Goal: Check status: Check status

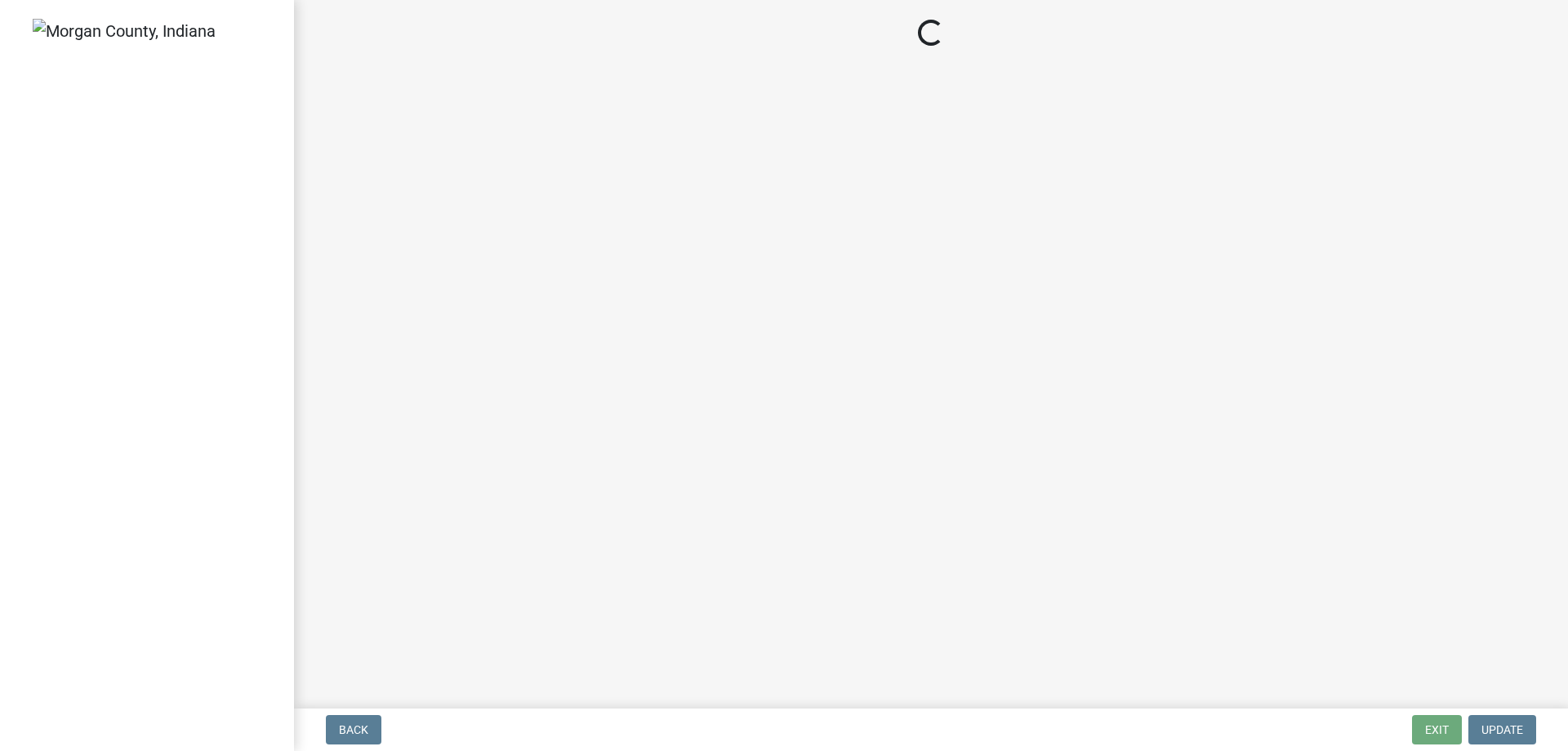
select select "1658ec2b-5df6-4a4e-9daf-3d6db8f23cdf"
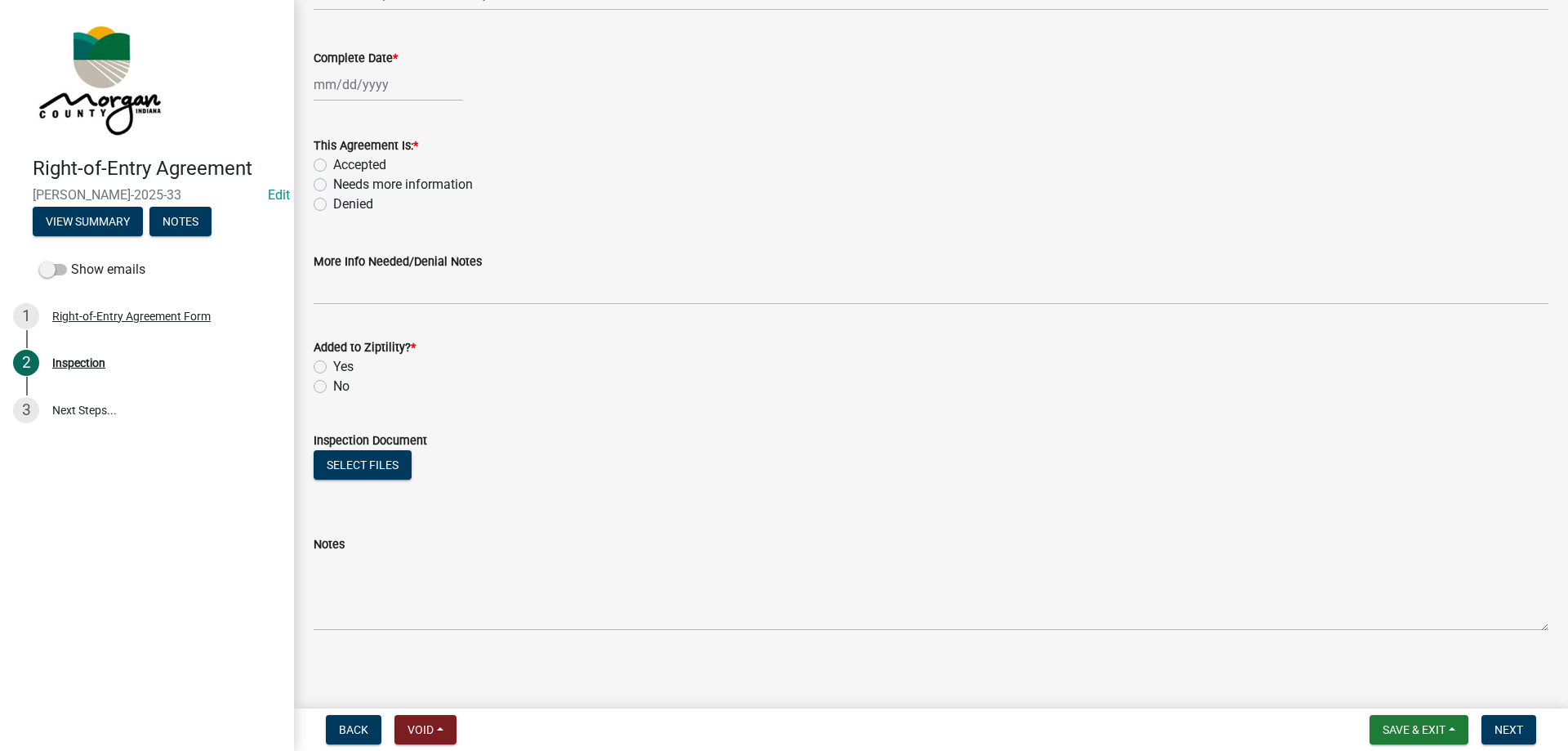
scroll to position [182, 0]
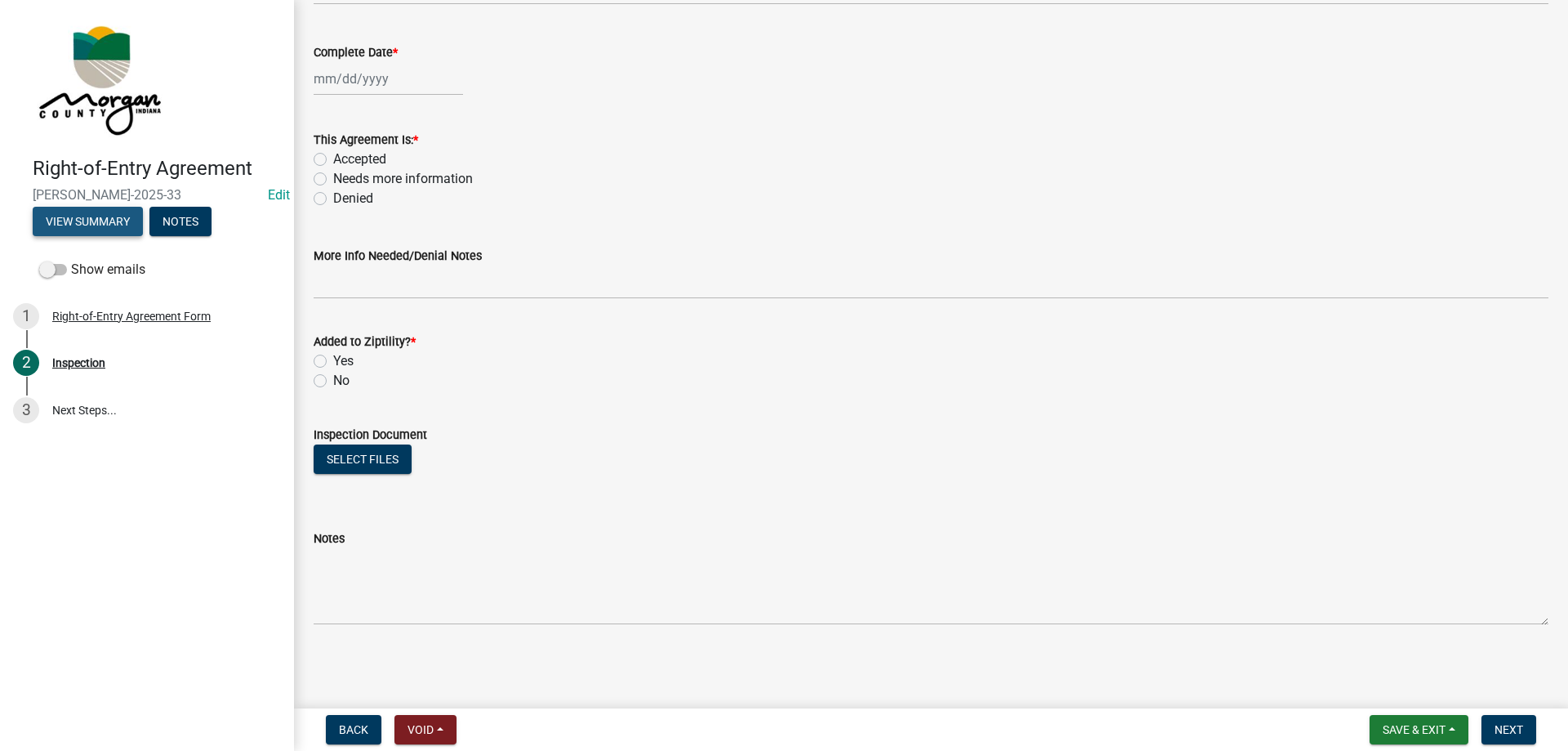
click at [48, 212] on button "View Summary" at bounding box center [88, 221] width 110 height 29
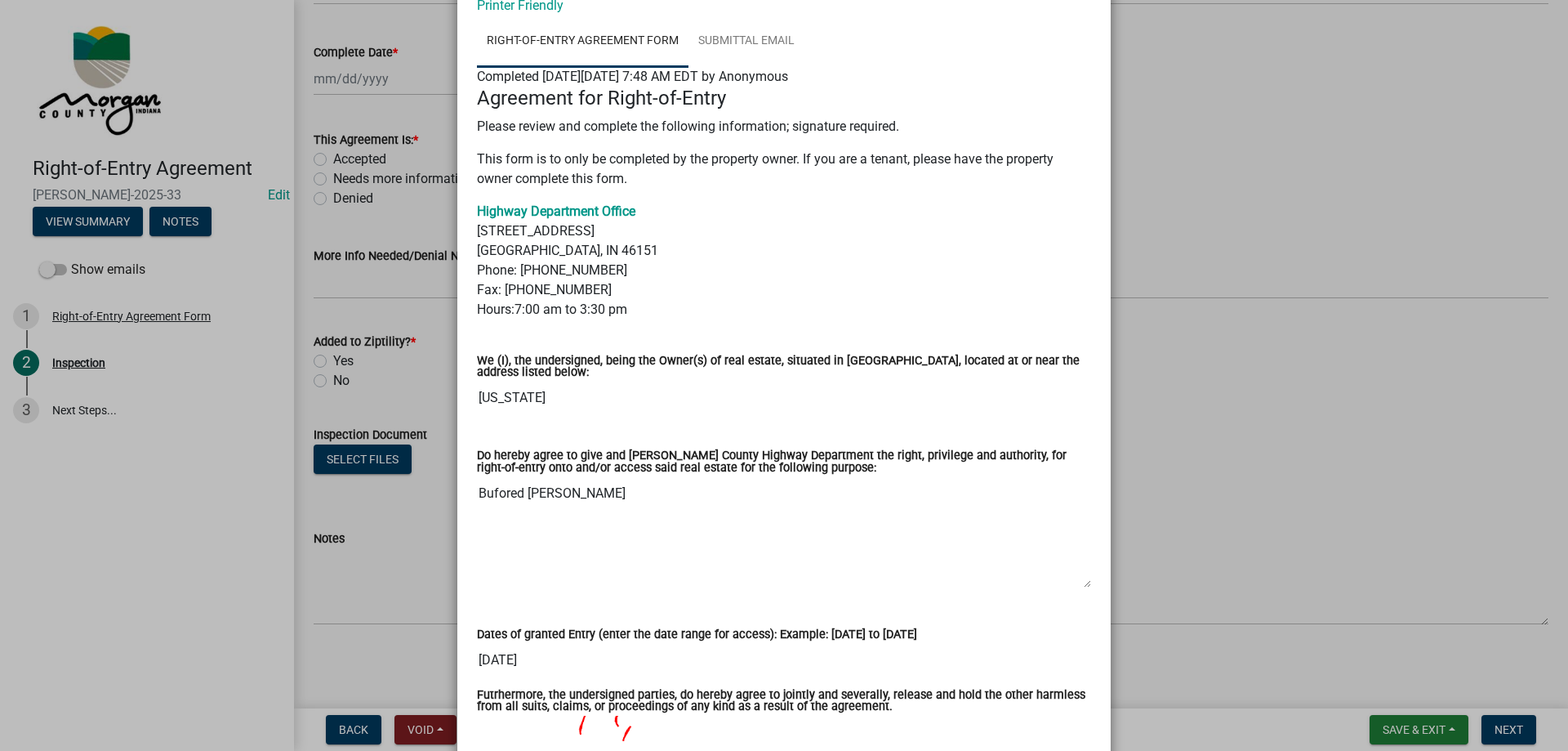
scroll to position [0, 0]
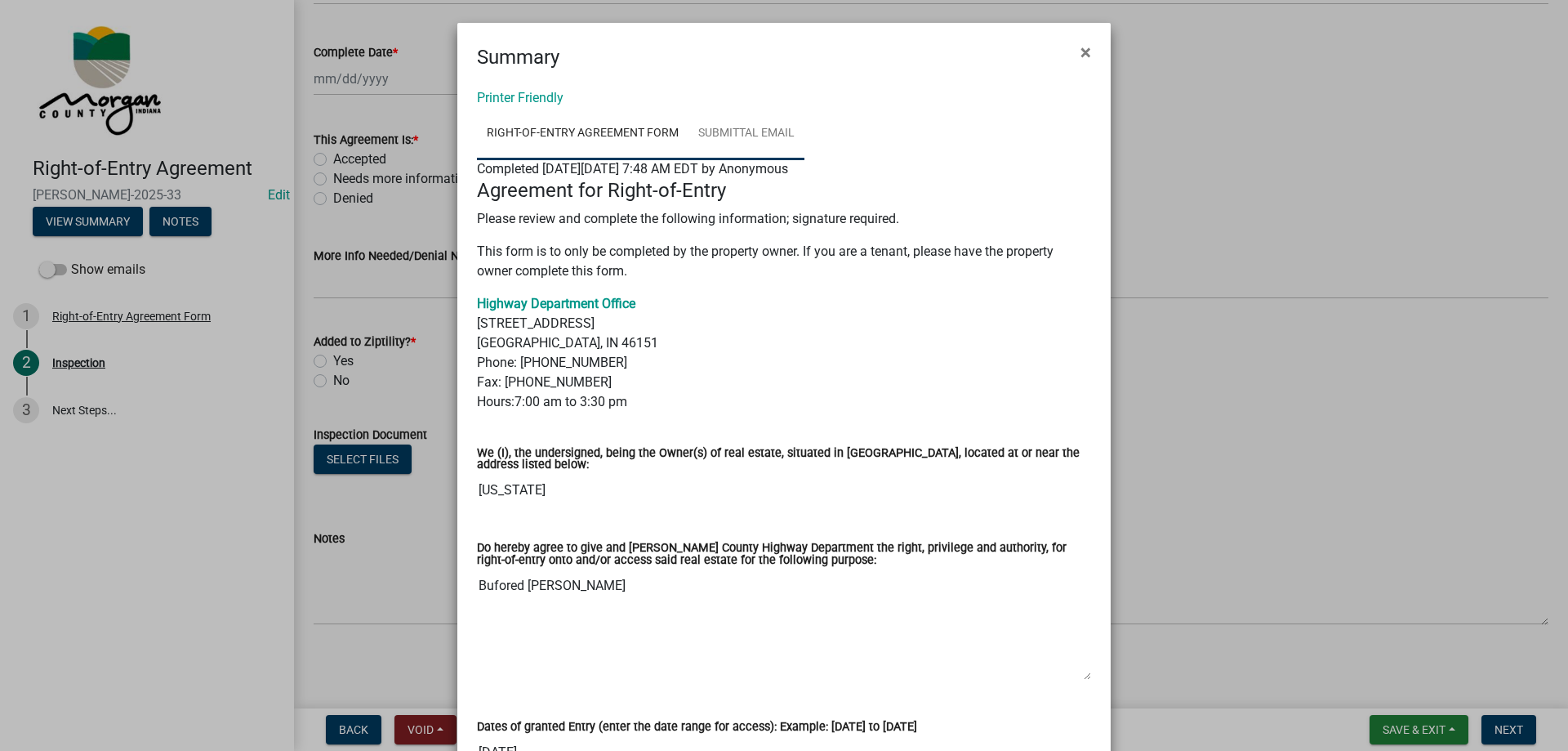
click at [770, 129] on link "Submittal Email" at bounding box center [747, 134] width 116 height 52
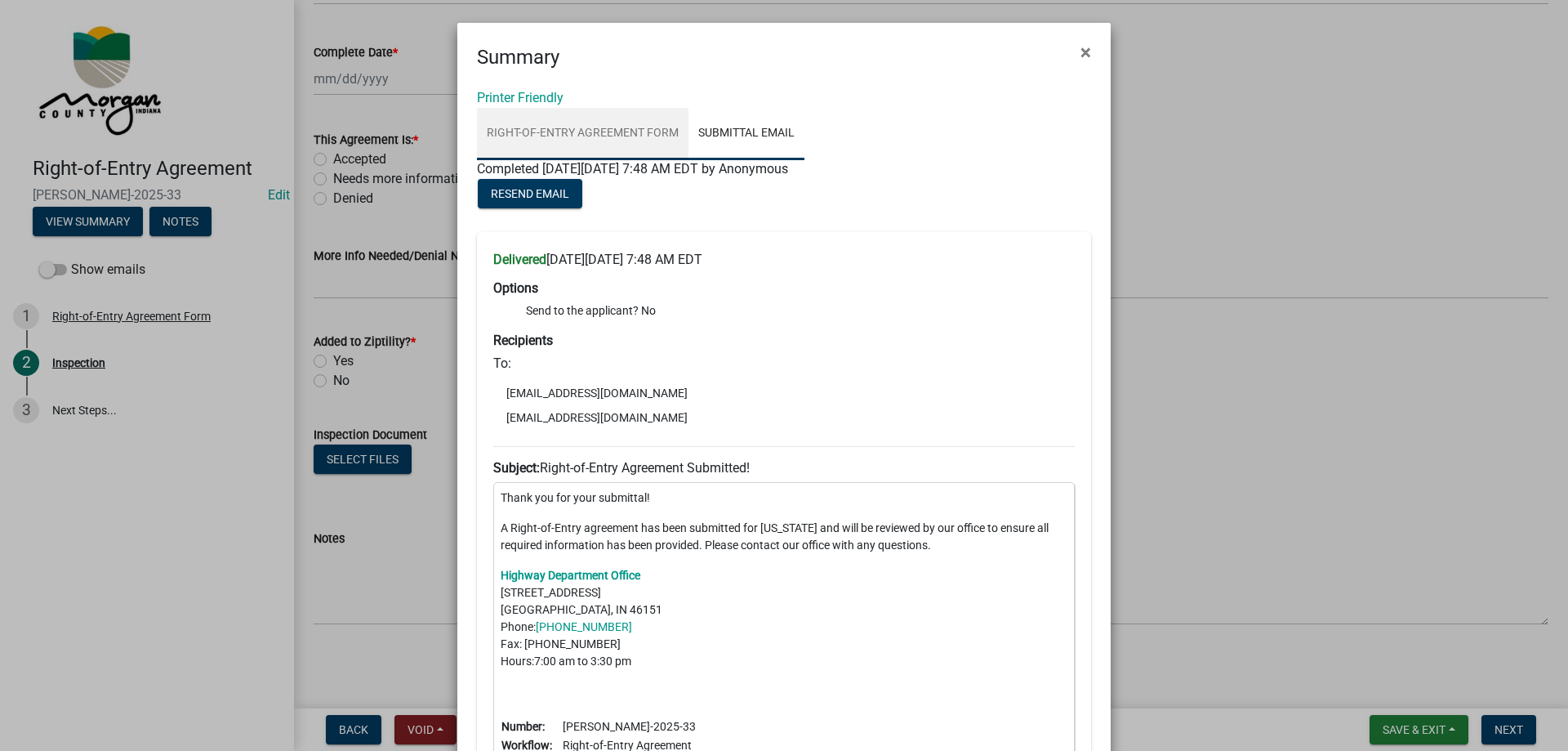
click at [560, 125] on link "Right-of-Entry Agreement Form" at bounding box center [582, 134] width 211 height 52
